Goal: Share content: Share content

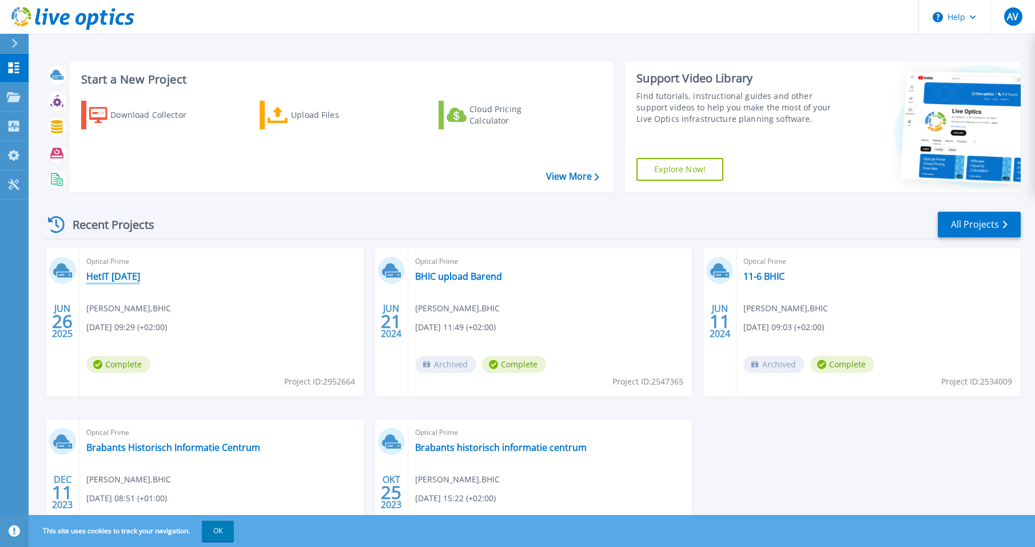
click at [110, 273] on link "HetIT [DATE]" at bounding box center [113, 276] width 54 height 11
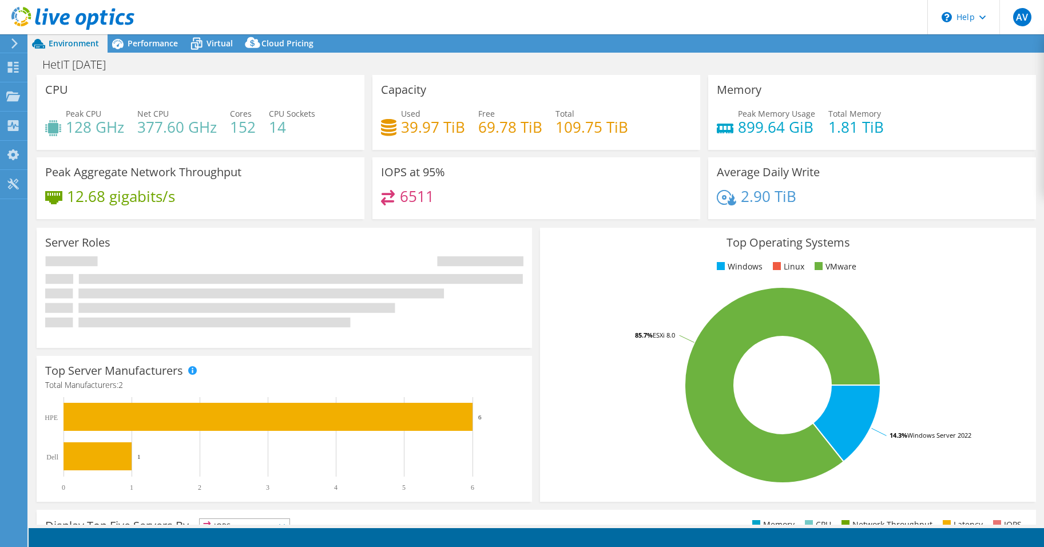
select select "EUFrankfurt"
select select "USD"
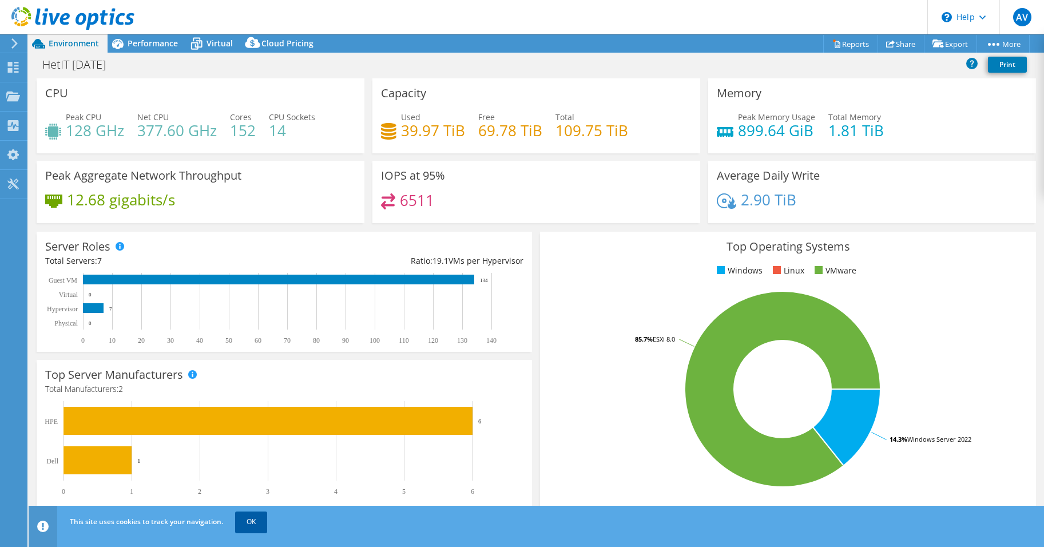
click at [251, 523] on link "OK" at bounding box center [251, 521] width 32 height 21
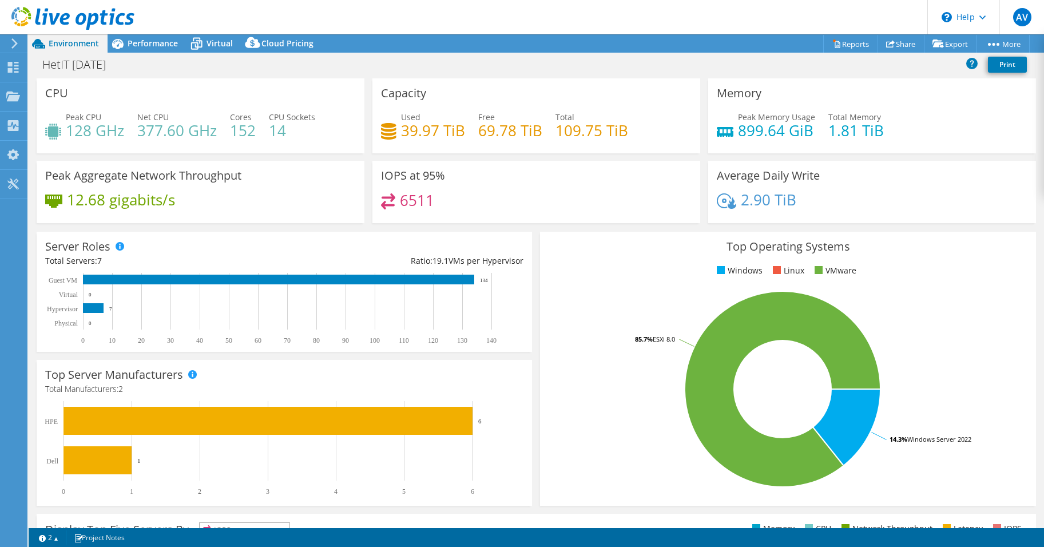
drag, startPoint x: 951, startPoint y: 82, endPoint x: 959, endPoint y: 129, distance: 47.5
drag, startPoint x: 959, startPoint y: 129, endPoint x: 835, endPoint y: 61, distance: 141.0
click at [830, 74] on div "HetIT 26-6-2025 Print" at bounding box center [536, 64] width 1015 height 21
click at [837, 44] on link "Reports" at bounding box center [850, 44] width 55 height 18
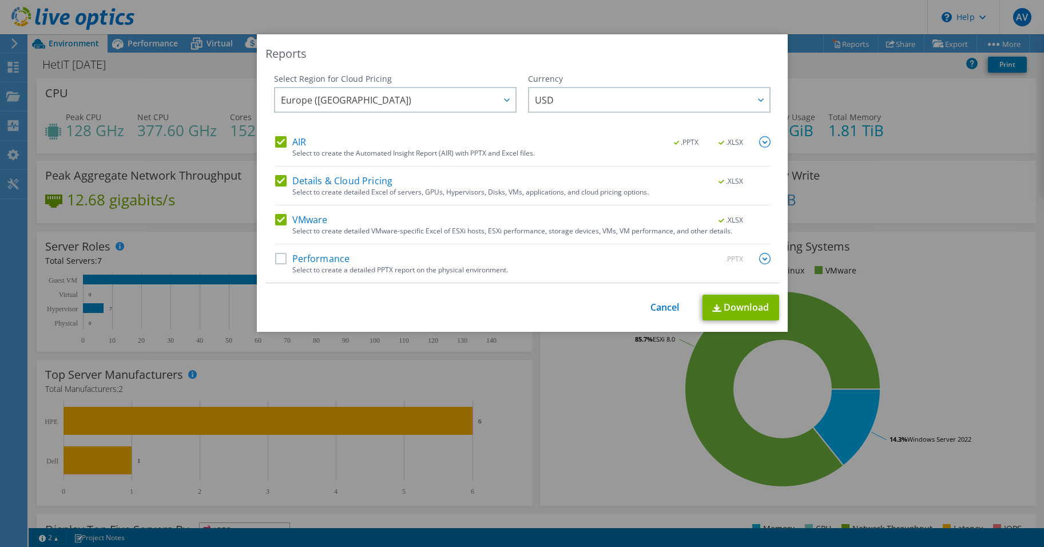
click at [639, 300] on div "This process may take a while, please wait... Cancel Download" at bounding box center [522, 308] width 514 height 26
click at [650, 304] on link "Cancel" at bounding box center [664, 307] width 29 height 11
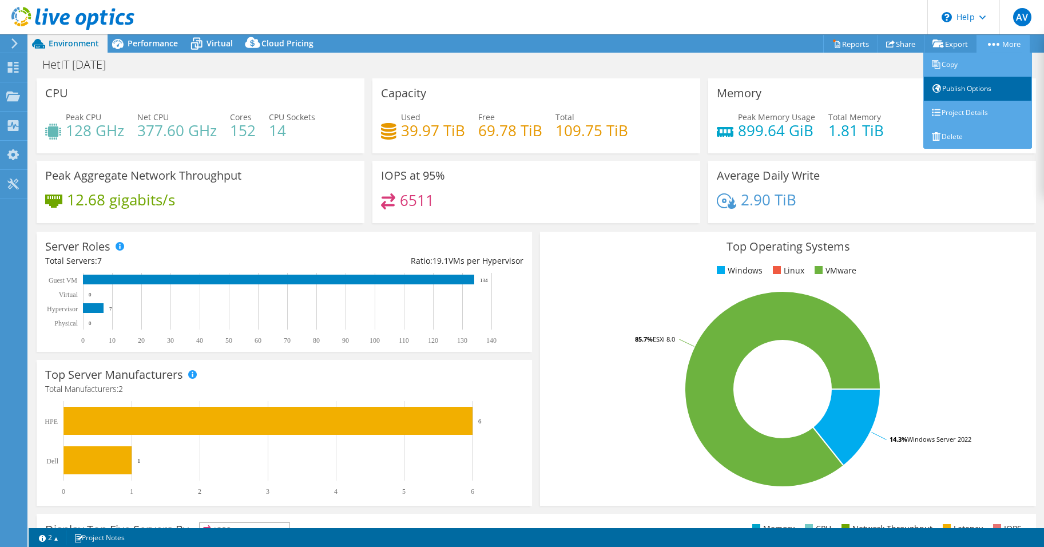
click at [980, 92] on link "Publish Options" at bounding box center [977, 89] width 109 height 24
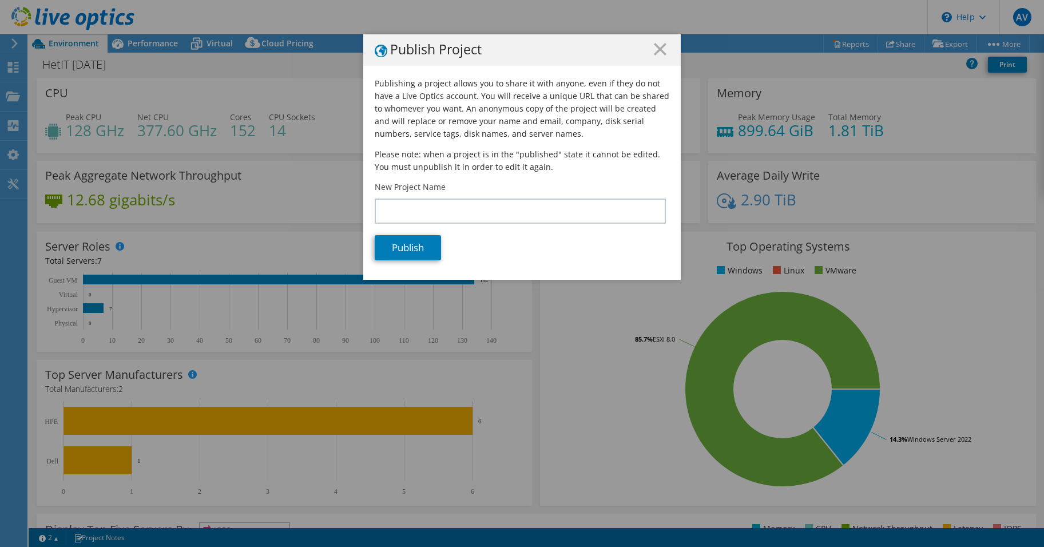
click at [661, 53] on icon at bounding box center [660, 49] width 13 height 13
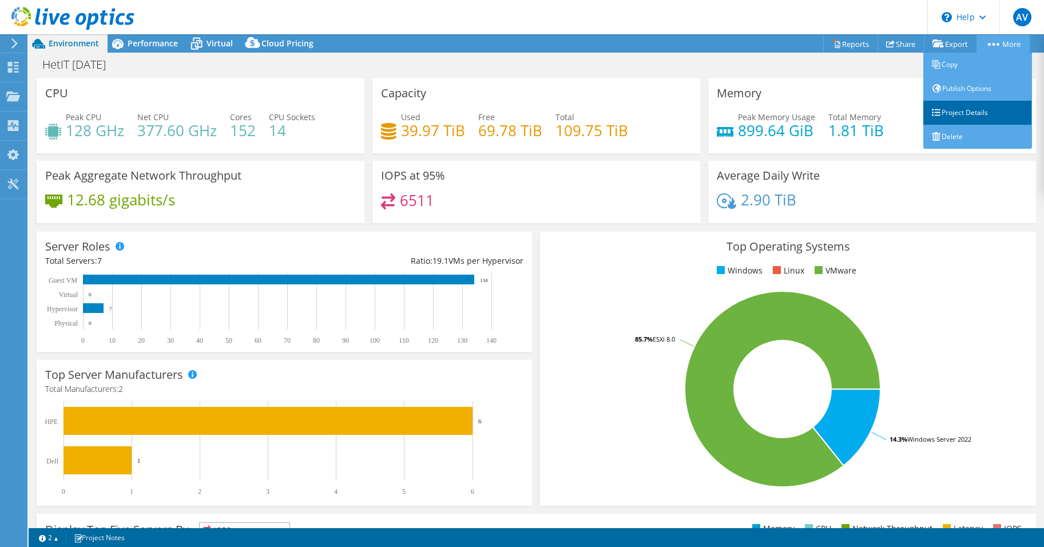
click at [959, 108] on link "Project Details" at bounding box center [977, 113] width 109 height 24
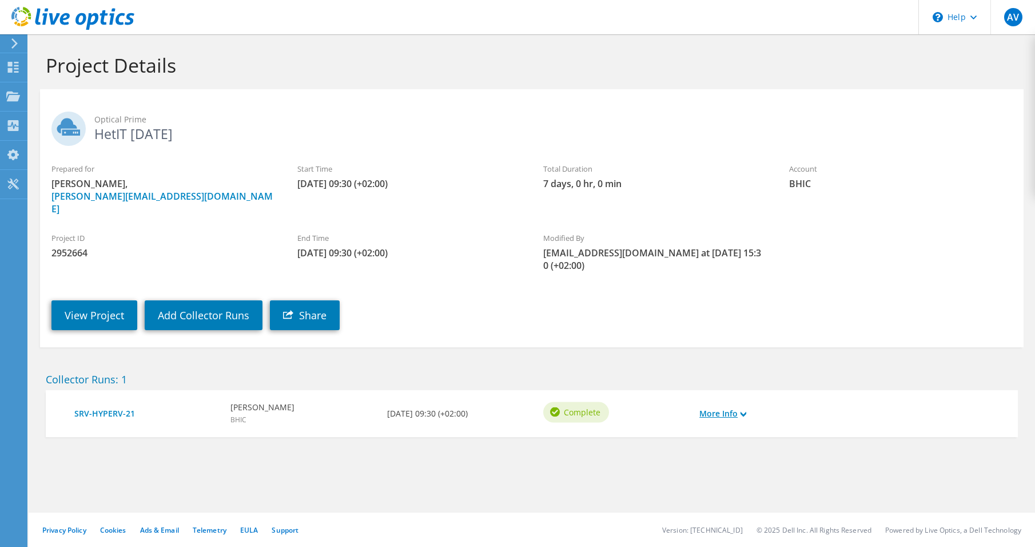
click at [708, 407] on link "More Info" at bounding box center [722, 413] width 47 height 13
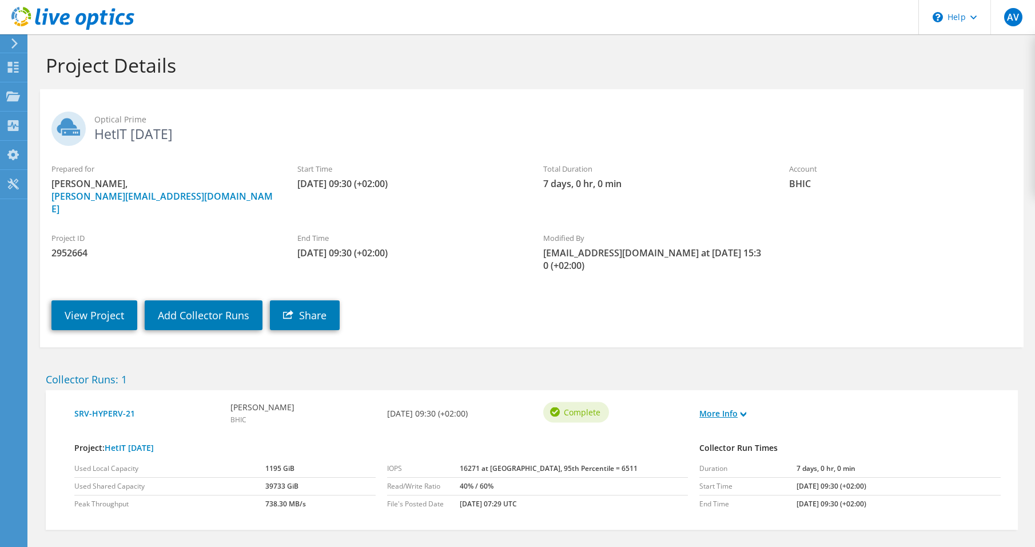
click at [707, 407] on link "More Info" at bounding box center [722, 413] width 47 height 13
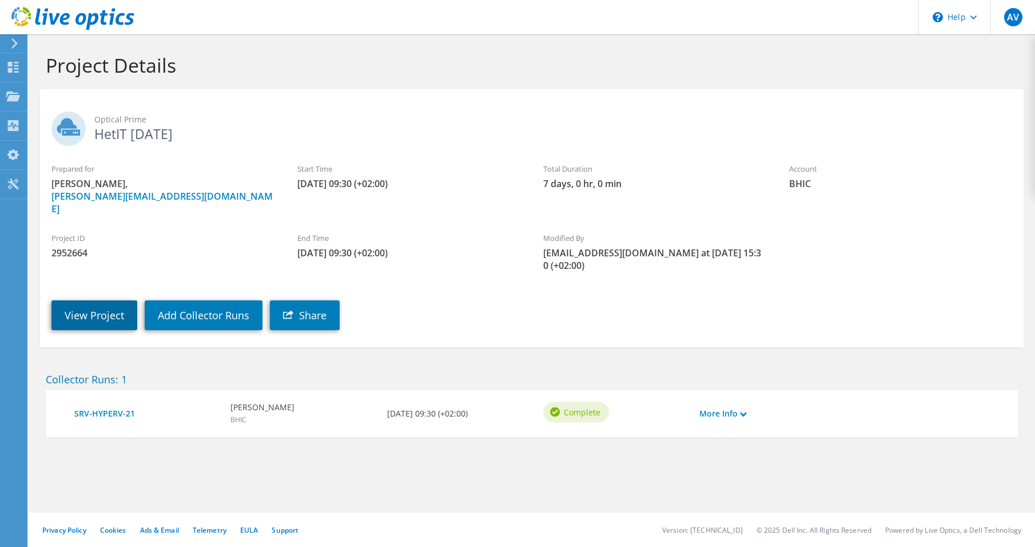
click at [98, 300] on link "View Project" at bounding box center [94, 315] width 86 height 30
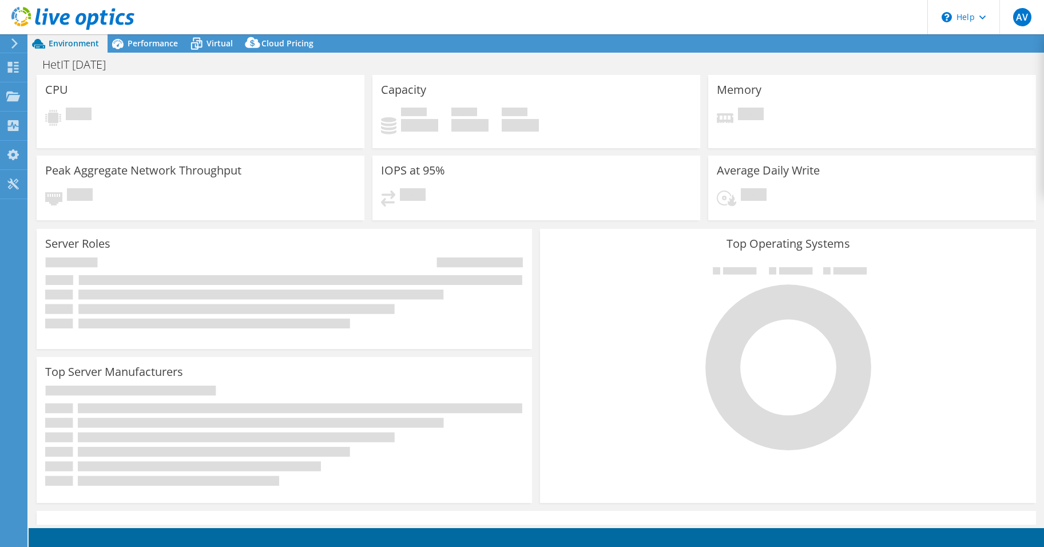
select select "EUFrankfurt"
select select "USD"
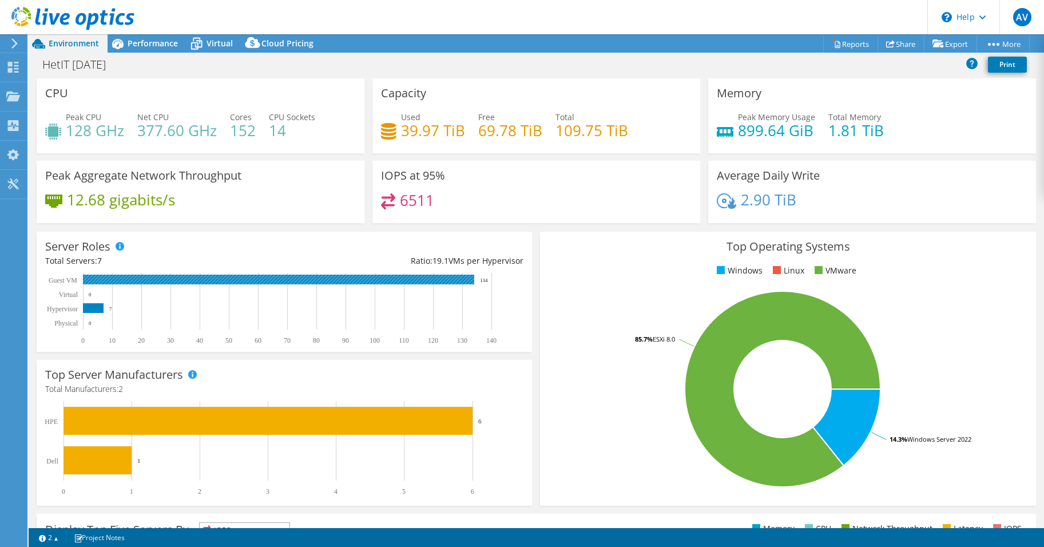
drag, startPoint x: 57, startPoint y: 273, endPoint x: 127, endPoint y: 275, distance: 69.8
click at [127, 275] on icon "0 10 20 30 40 50 60 70 80 90 100 110 120 130 140 Physical Hypervisor Virtual Gu…" at bounding box center [279, 308] width 468 height 71
click at [886, 45] on icon at bounding box center [890, 43] width 9 height 9
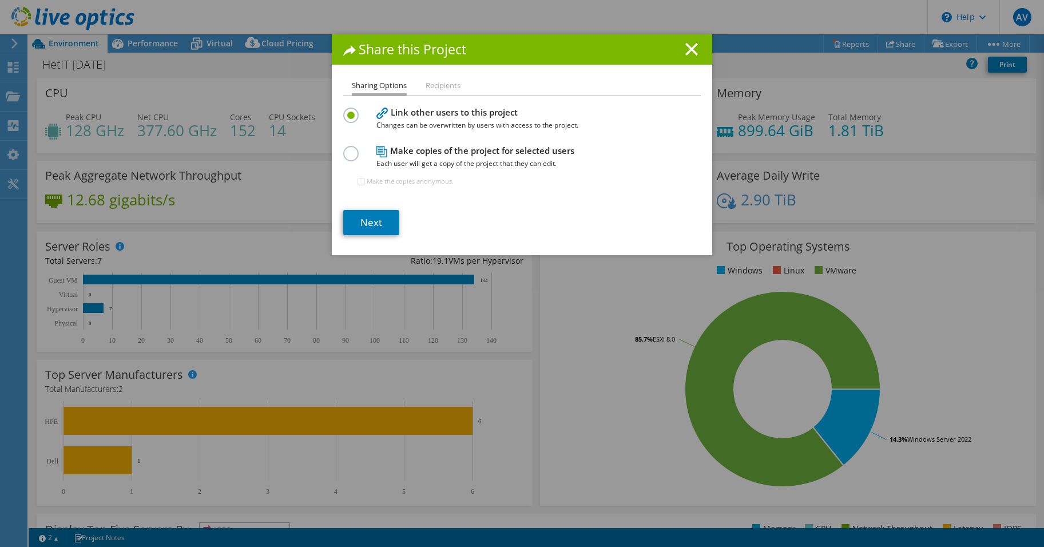
click at [351, 149] on label at bounding box center [353, 147] width 20 height 3
click at [0, 0] on input "radio" at bounding box center [0, 0] width 0 height 0
click at [363, 220] on link "Next" at bounding box center [371, 222] width 56 height 25
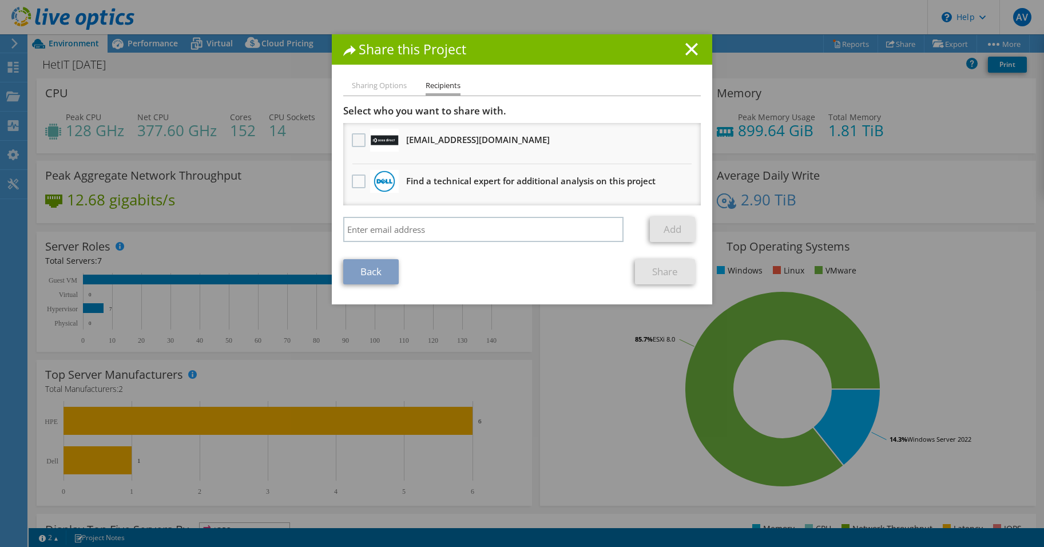
click at [357, 140] on label at bounding box center [360, 140] width 17 height 14
click at [0, 0] on input "checkbox" at bounding box center [0, 0] width 0 height 0
click at [664, 271] on link "Share" at bounding box center [665, 271] width 60 height 25
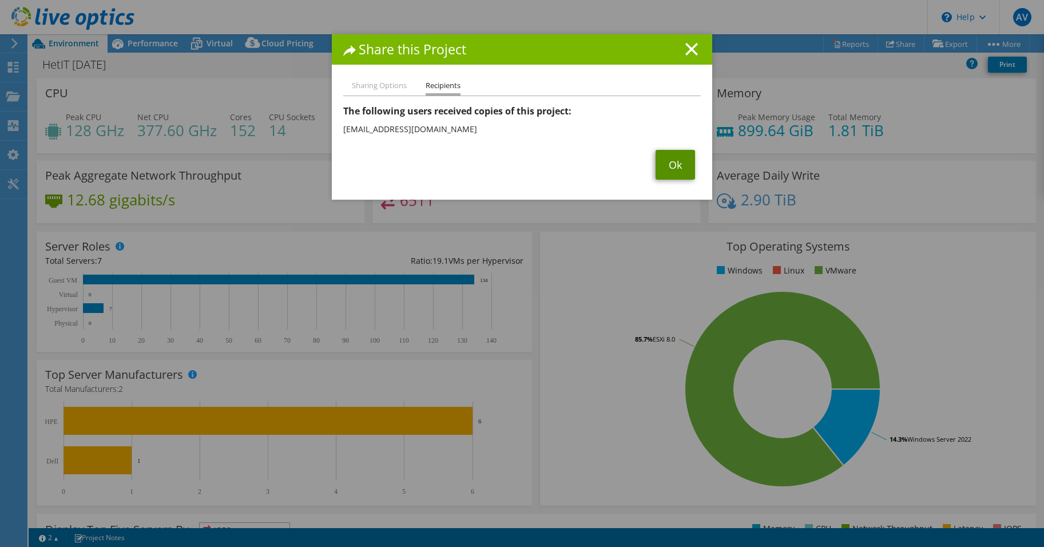
click at [674, 173] on link "Ok" at bounding box center [674, 165] width 39 height 30
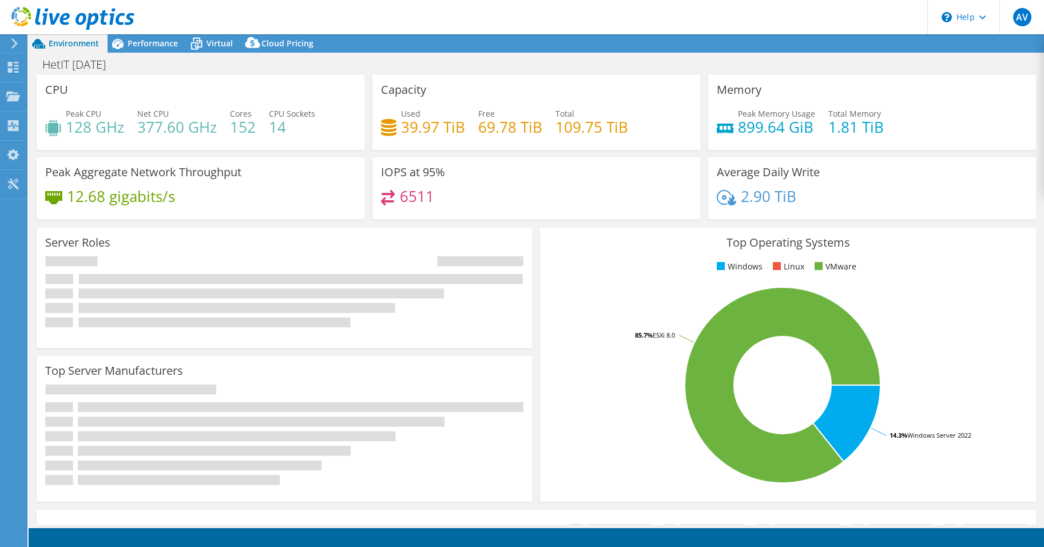
select select "EUFrankfurt"
select select "USD"
